Goal: Task Accomplishment & Management: Use online tool/utility

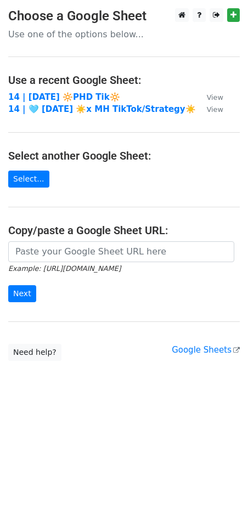
click at [69, 91] on td "14 | AUG 26 🔆PHD Tik🔆" at bounding box center [102, 97] width 188 height 13
click at [44, 99] on strong "14 | AUG 26 🔆PHD Tik🔆" at bounding box center [64, 97] width 112 height 10
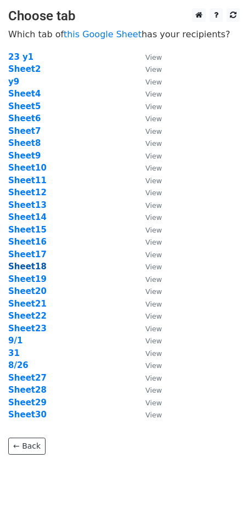
click at [33, 265] on strong "Sheet18" at bounding box center [27, 267] width 38 height 10
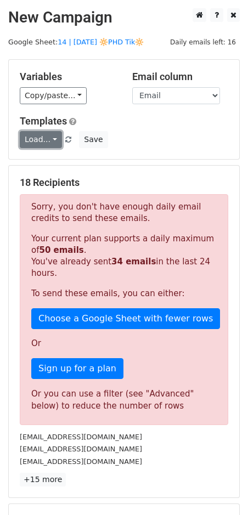
click at [36, 137] on link "Load..." at bounding box center [41, 139] width 42 height 17
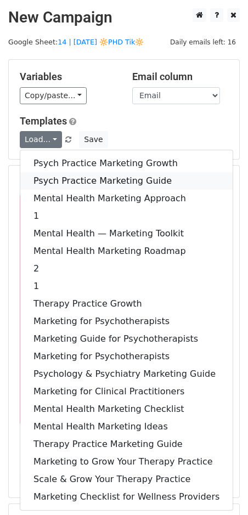
click at [51, 175] on link "Psych Practice Marketing Guide" at bounding box center [126, 181] width 212 height 18
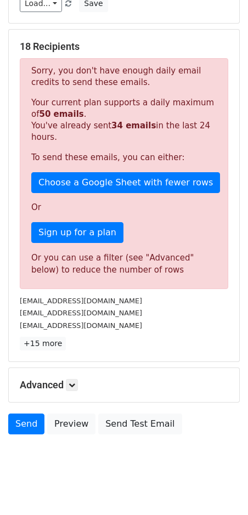
scroll to position [148, 0]
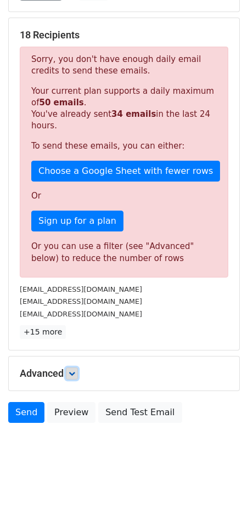
click at [75, 370] on icon at bounding box center [72, 373] width 7 height 7
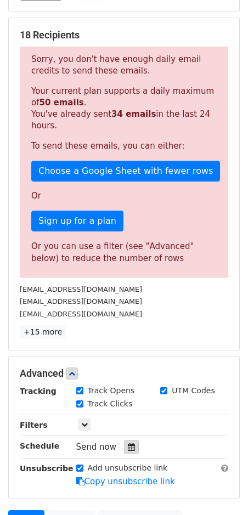
click at [128, 448] on icon at bounding box center [131, 447] width 7 height 8
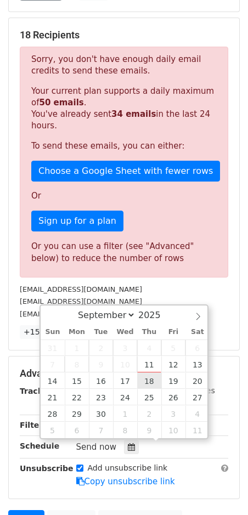
type input "2025-09-18 12:00"
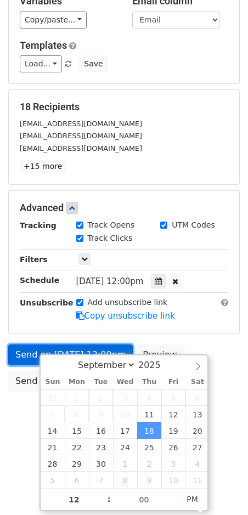
click at [24, 362] on form "Variables Copy/paste... {{Name}} {{Email}} Email column Name Email Templates Lo…" at bounding box center [124, 191] width 232 height 414
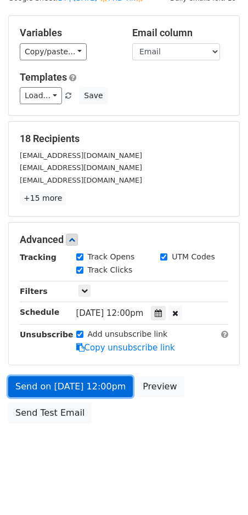
click at [55, 385] on link "Send on Sep 18 at 12:00pm" at bounding box center [70, 386] width 125 height 21
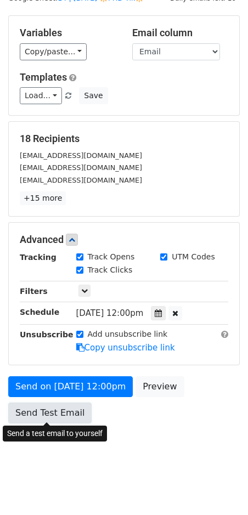
click at [40, 414] on link "Send Test Email" at bounding box center [49, 413] width 83 height 21
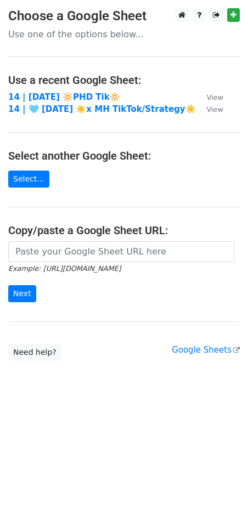
click at [42, 102] on td "14 | [DATE] 🔆PHD Tik🔆" at bounding box center [102, 97] width 188 height 13
click at [60, 97] on strong "14 | [DATE] 🔆PHD Tik🔆" at bounding box center [64, 97] width 112 height 10
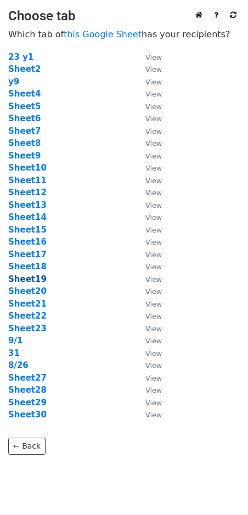
click at [32, 278] on strong "Sheet19" at bounding box center [27, 279] width 38 height 10
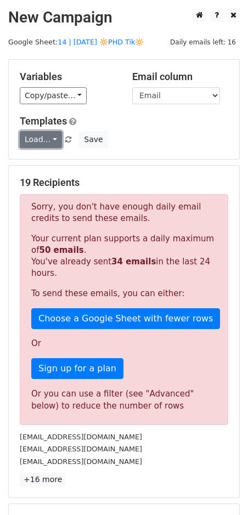
click at [41, 140] on link "Load..." at bounding box center [41, 139] width 42 height 17
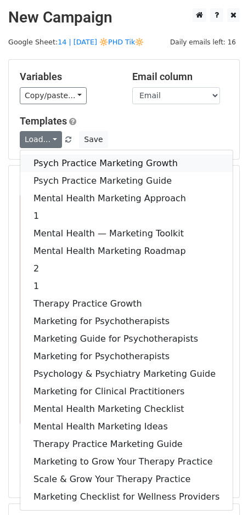
click at [46, 163] on link "Psych Practice Marketing Growth" at bounding box center [126, 164] width 212 height 18
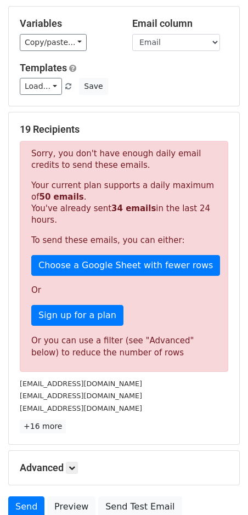
scroll to position [148, 0]
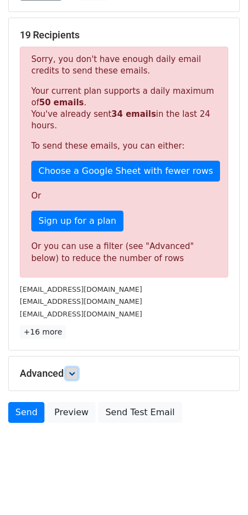
click at [75, 374] on icon at bounding box center [72, 373] width 7 height 7
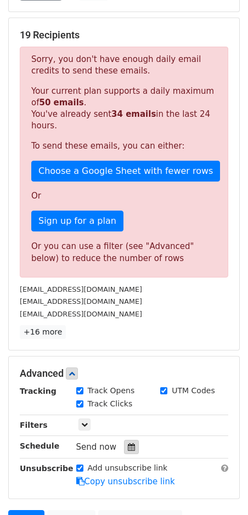
click at [128, 443] on icon at bounding box center [131, 447] width 7 height 8
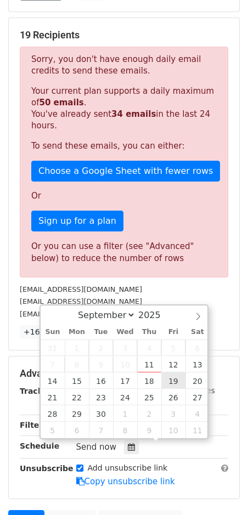
type input "2025-09-19 12:00"
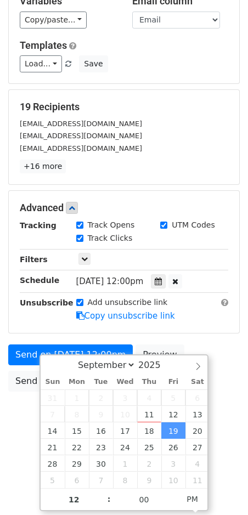
scroll to position [44, 0]
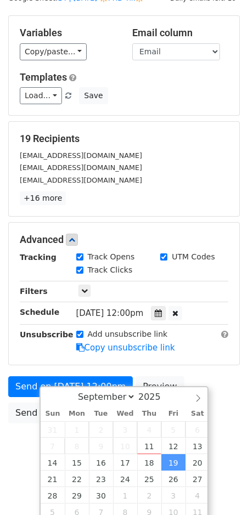
click at [28, 368] on form "Variables Copy/paste... {{Name}} {{Email}} Email column Name Email Templates Lo…" at bounding box center [124, 222] width 232 height 414
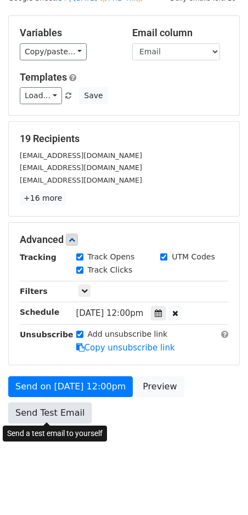
click at [29, 409] on link "Send Test Email" at bounding box center [49, 413] width 83 height 21
